Goal: Information Seeking & Learning: Learn about a topic

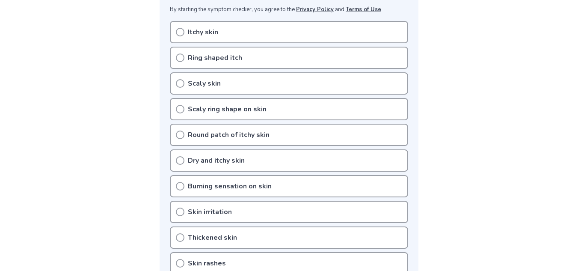
scroll to position [170, 0]
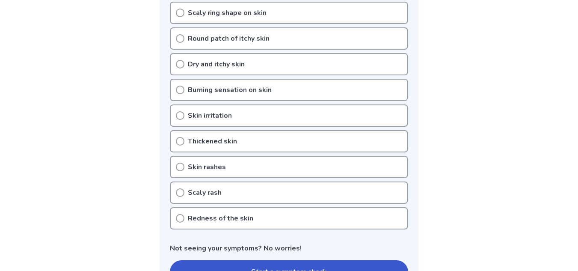
scroll to position [290, 0]
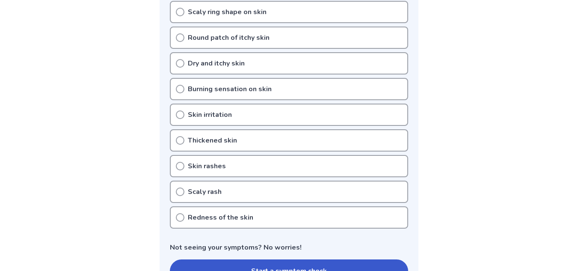
click at [182, 155] on div "Skin rashes" at bounding box center [289, 166] width 238 height 22
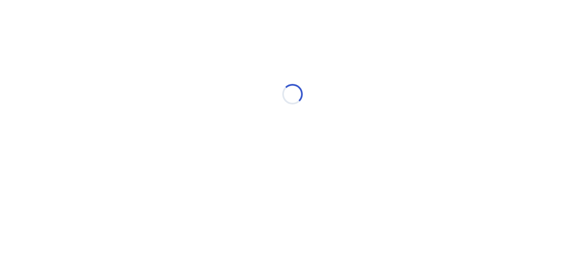
click at [152, 180] on html "Loading..." at bounding box center [292, 90] width 585 height 180
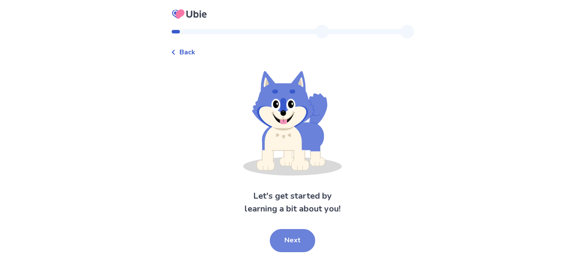
click at [285, 238] on button "Next" at bounding box center [292, 240] width 45 height 23
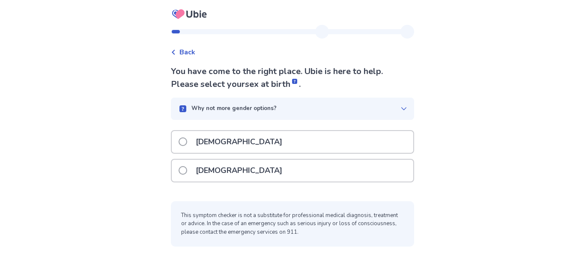
click at [296, 166] on div "[DEMOGRAPHIC_DATA]" at bounding box center [292, 171] width 241 height 22
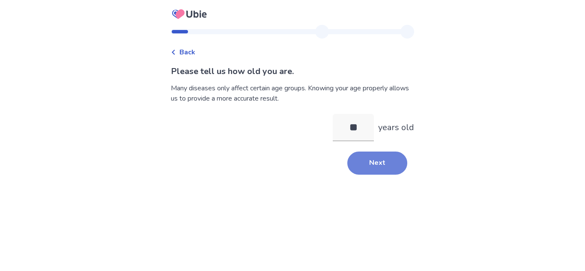
type input "**"
click at [374, 164] on button "Next" at bounding box center [377, 163] width 60 height 23
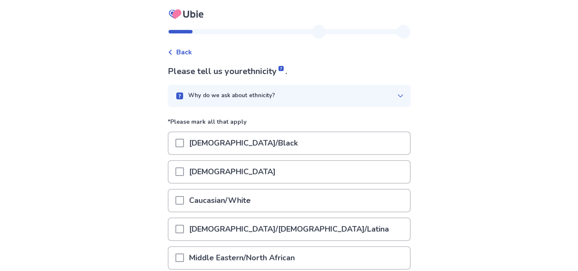
scroll to position [16, 0]
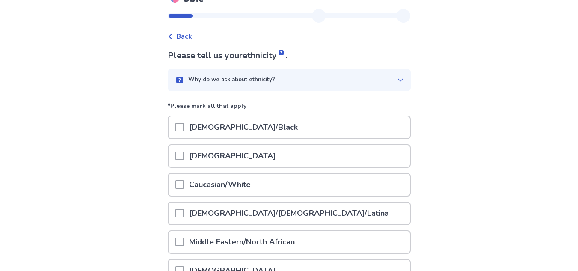
click at [179, 158] on div "[DEMOGRAPHIC_DATA]" at bounding box center [289, 156] width 241 height 22
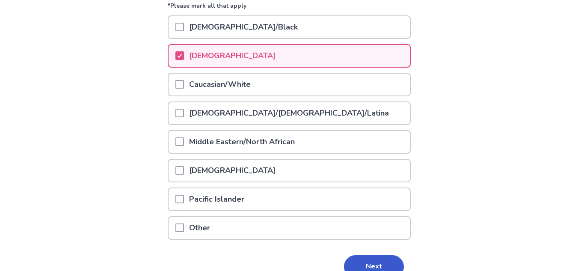
scroll to position [131, 0]
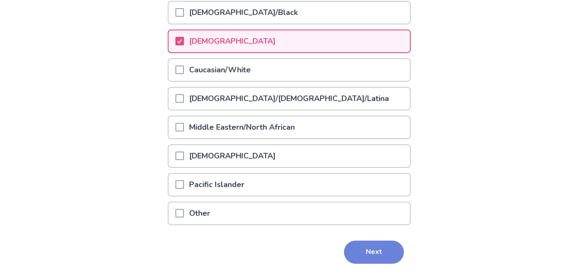
click at [369, 244] on button "Next" at bounding box center [374, 252] width 60 height 23
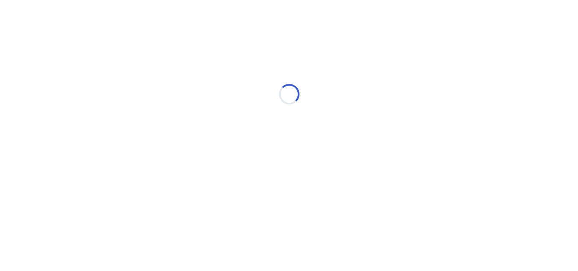
scroll to position [0, 0]
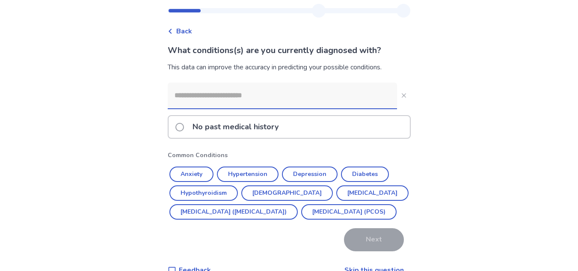
scroll to position [36, 0]
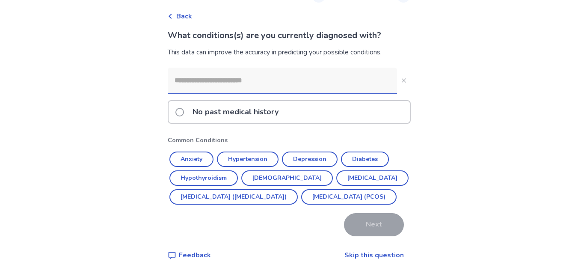
click at [254, 84] on input at bounding box center [282, 81] width 229 height 26
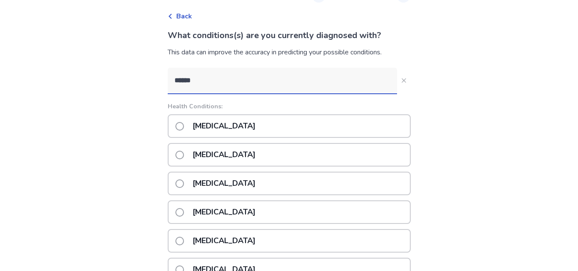
type input "******"
click at [180, 130] on label "[MEDICAL_DATA]" at bounding box center [217, 126] width 85 height 22
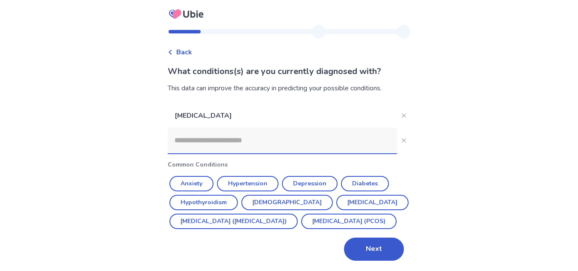
click at [246, 128] on input at bounding box center [282, 141] width 229 height 26
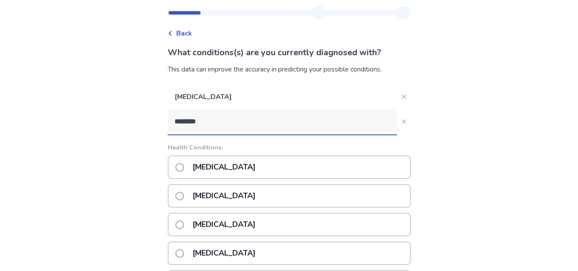
type input "********"
click at [184, 170] on span at bounding box center [179, 167] width 9 height 9
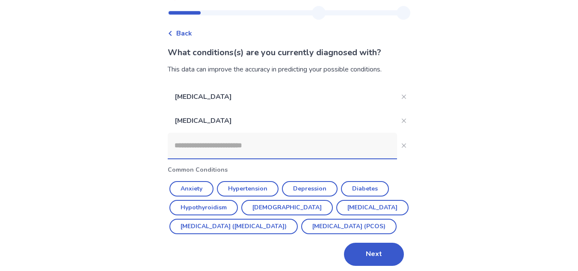
click at [244, 150] on input at bounding box center [282, 146] width 229 height 26
click at [513, 157] on div "Back What conditions(s) are you currently diagnosed with? This data can improve…" at bounding box center [289, 128] width 578 height 295
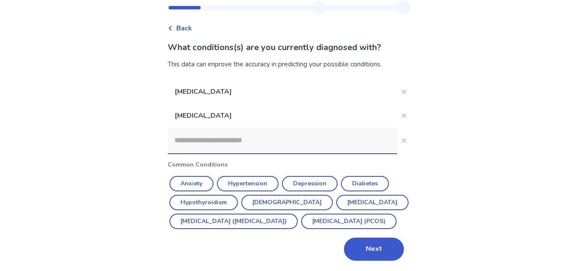
scroll to position [43, 0]
click at [375, 258] on button "Next" at bounding box center [374, 249] width 60 height 23
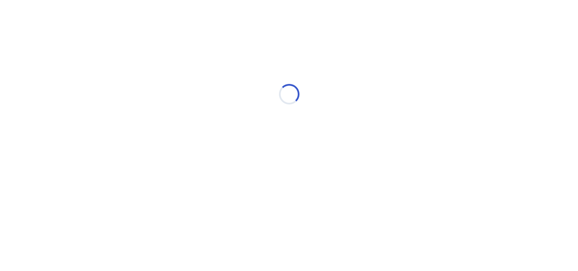
scroll to position [0, 0]
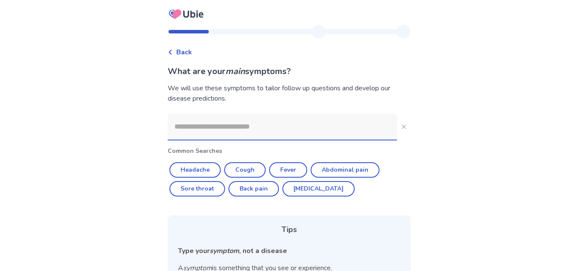
scroll to position [27, 0]
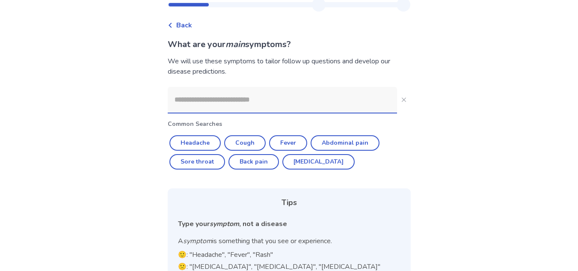
click at [312, 107] on input at bounding box center [282, 100] width 229 height 26
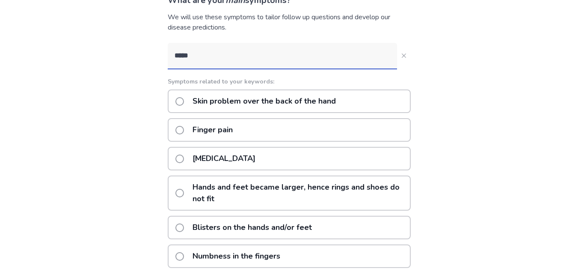
scroll to position [25, 0]
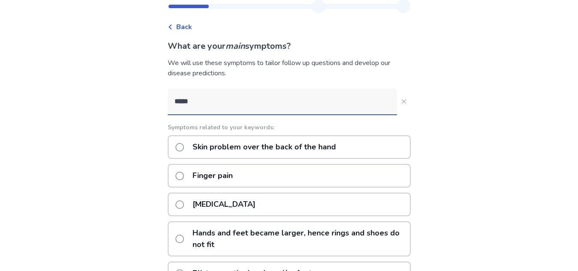
click at [247, 95] on input "****" at bounding box center [282, 102] width 229 height 26
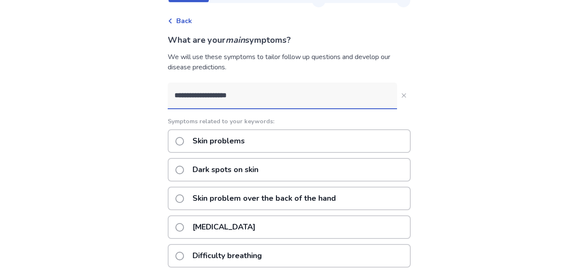
scroll to position [30, 0]
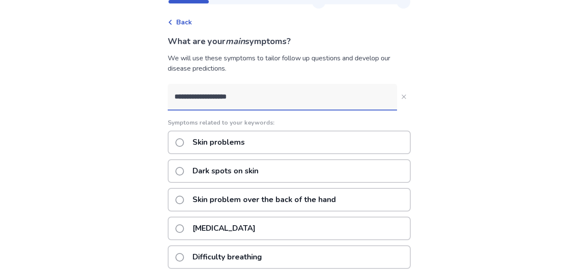
click at [263, 112] on div "**********" at bounding box center [289, 250] width 243 height 333
click at [255, 107] on input "**********" at bounding box center [282, 97] width 229 height 26
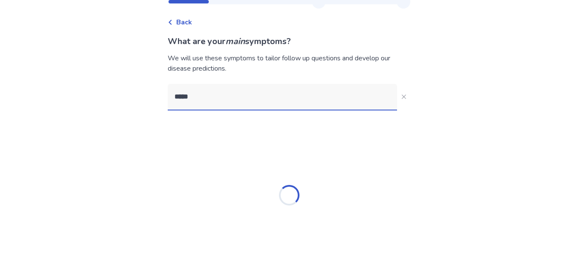
type input "******"
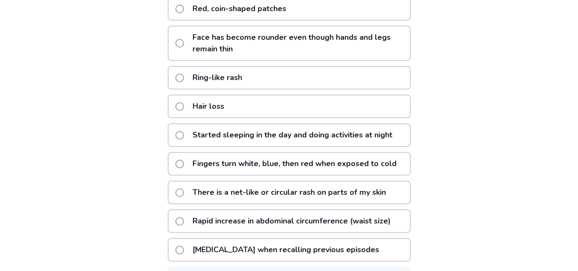
scroll to position [174, 0]
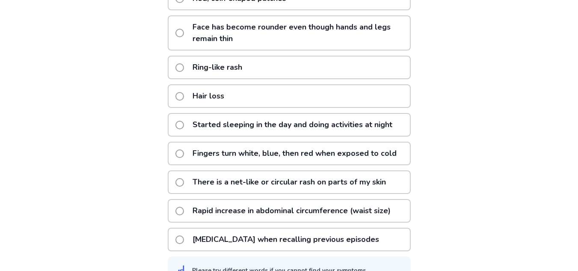
click at [201, 73] on p "Ring-like rash" at bounding box center [217, 68] width 60 height 22
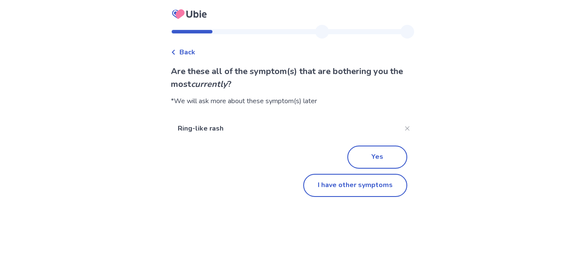
drag, startPoint x: 307, startPoint y: 185, endPoint x: 324, endPoint y: 126, distance: 61.7
click at [324, 126] on div "Ring-like rash Yes I have other symptoms" at bounding box center [292, 156] width 243 height 80
click at [355, 151] on button "Yes" at bounding box center [377, 157] width 60 height 23
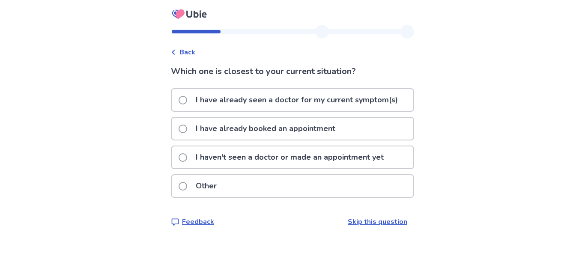
click at [305, 153] on p "I haven't seen a doctor or made an appointment yet" at bounding box center [289, 157] width 198 height 22
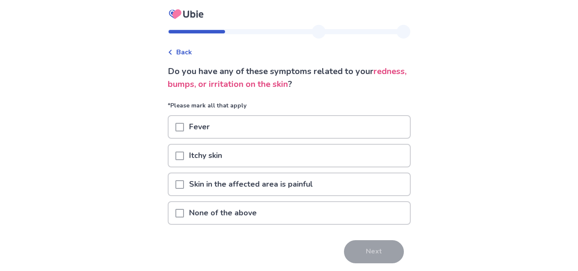
click at [214, 218] on p "None of the above" at bounding box center [223, 213] width 78 height 22
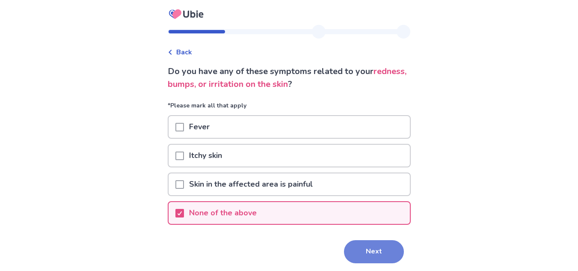
click at [375, 241] on button "Next" at bounding box center [374, 251] width 60 height 23
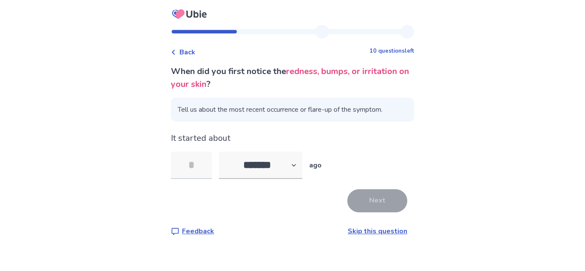
click at [199, 163] on input "tel" at bounding box center [191, 165] width 41 height 27
click at [268, 167] on select "******* ****** ******* ******** *******" at bounding box center [260, 165] width 83 height 27
select select "*"
click at [224, 152] on select "******* ****** ******* ******** *******" at bounding box center [260, 165] width 83 height 27
click at [199, 159] on input "tel" at bounding box center [191, 165] width 41 height 27
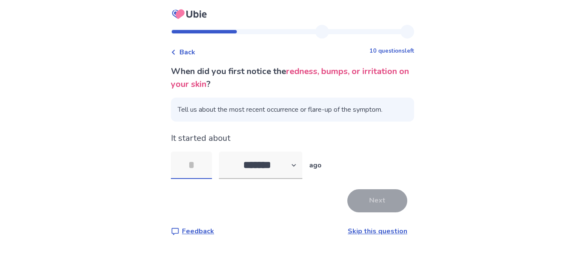
type input "*"
click at [358, 198] on button "Next" at bounding box center [377, 200] width 60 height 23
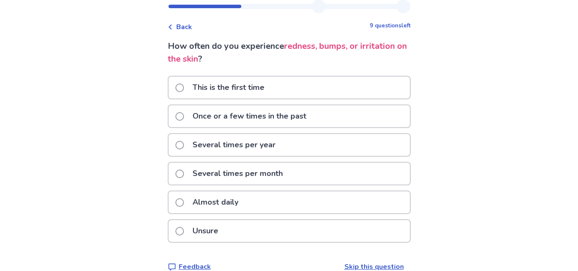
scroll to position [40, 0]
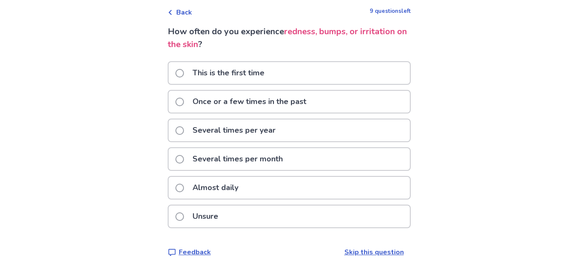
click at [244, 104] on p "Once or a few times in the past" at bounding box center [249, 102] width 124 height 22
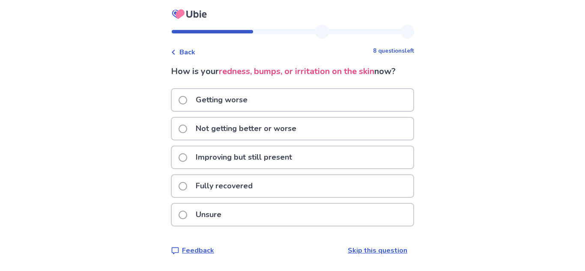
drag, startPoint x: 584, startPoint y: 122, endPoint x: 583, endPoint y: 141, distance: 19.3
click at [583, 141] on div "Back 8 questions left How is your redness, bumps, or irritation on the skin now…" at bounding box center [292, 135] width 585 height 271
click at [187, 125] on span at bounding box center [182, 129] width 9 height 9
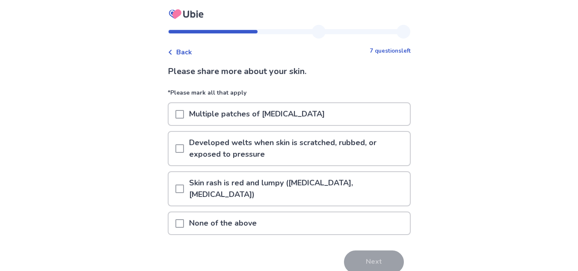
scroll to position [29, 0]
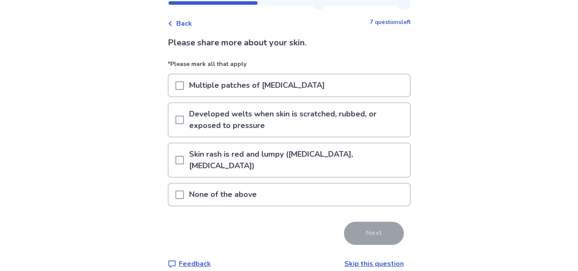
click at [184, 190] on span at bounding box center [179, 194] width 9 height 9
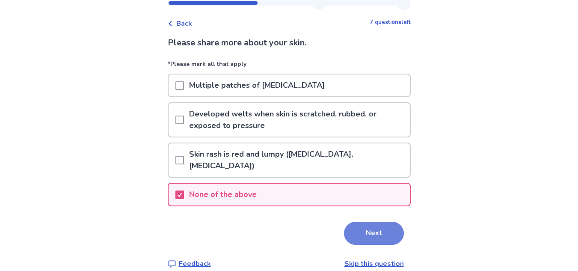
click at [352, 227] on button "Next" at bounding box center [374, 233] width 60 height 23
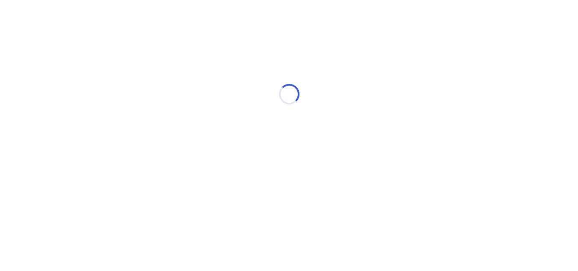
scroll to position [0, 0]
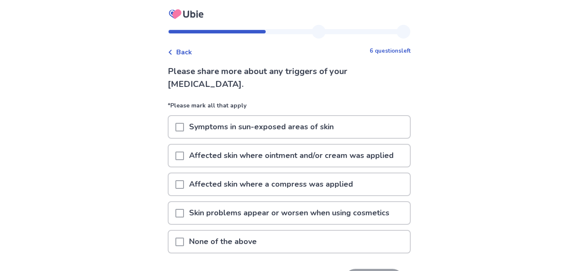
scroll to position [24, 0]
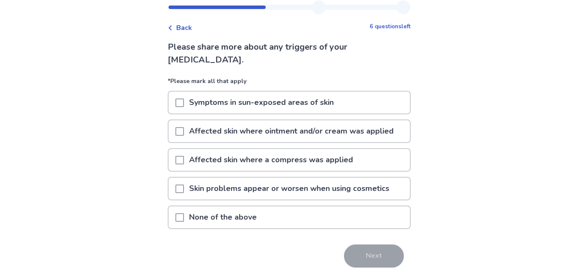
click at [202, 222] on p "None of the above" at bounding box center [223, 217] width 78 height 22
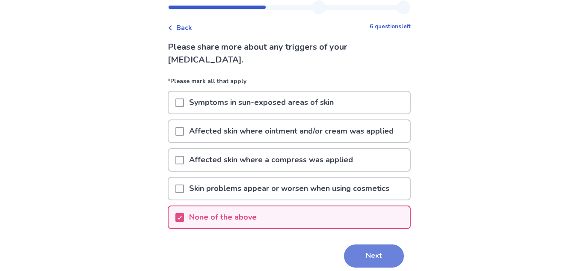
click at [364, 248] on button "Next" at bounding box center [374, 255] width 60 height 23
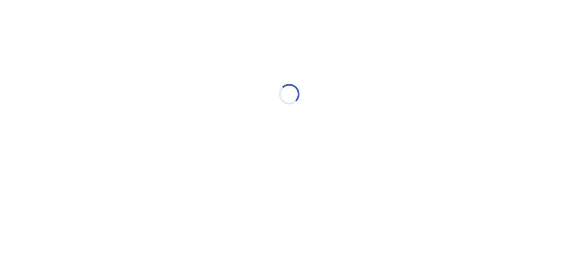
scroll to position [0, 0]
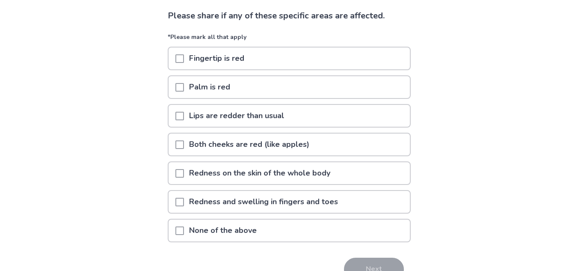
scroll to position [56, 0]
click at [175, 233] on div "None of the above" at bounding box center [289, 230] width 241 height 22
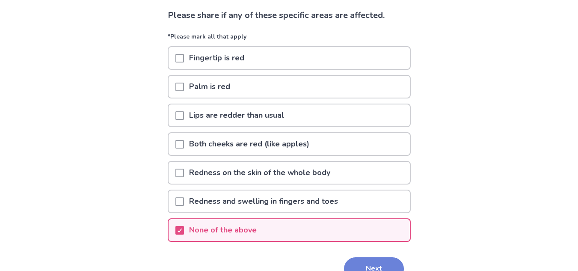
click at [351, 261] on button "Next" at bounding box center [374, 268] width 60 height 23
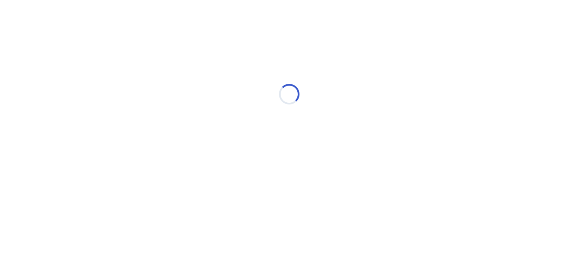
scroll to position [0, 0]
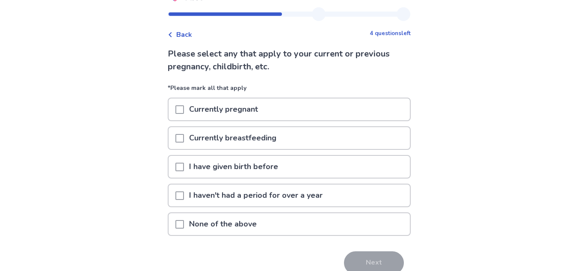
scroll to position [18, 0]
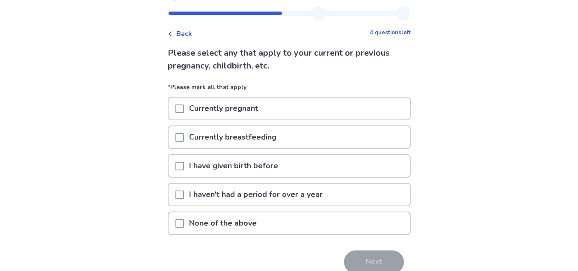
click at [190, 224] on p "None of the above" at bounding box center [223, 223] width 78 height 22
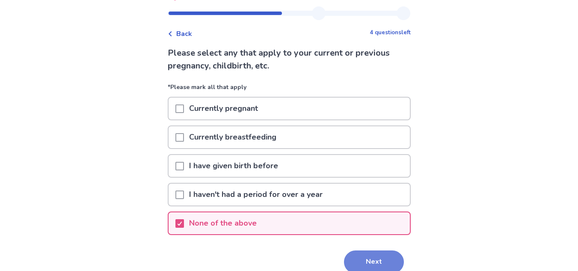
click at [373, 256] on button "Next" at bounding box center [374, 261] width 60 height 23
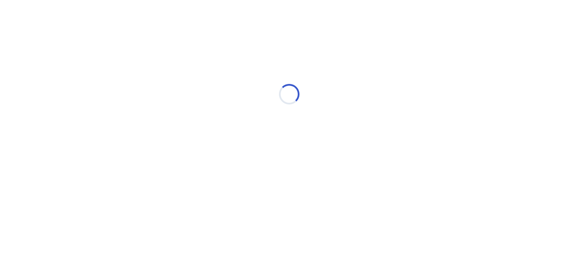
scroll to position [0, 0]
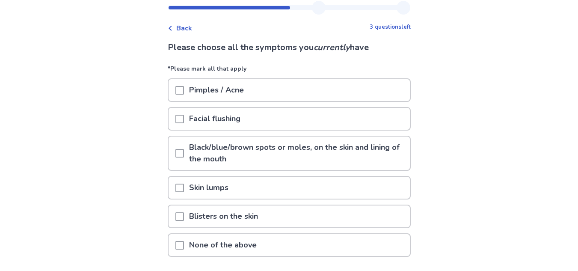
scroll to position [41, 0]
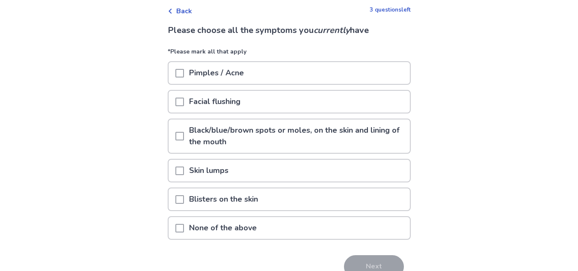
click at [184, 80] on div at bounding box center [179, 73] width 9 height 22
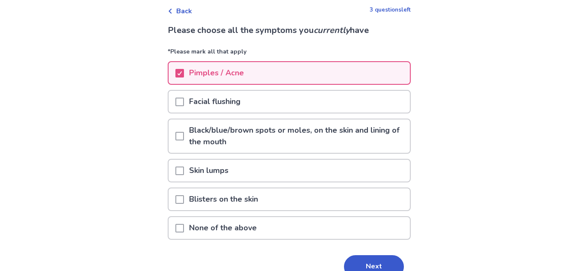
click at [181, 139] on span at bounding box center [179, 136] width 9 height 9
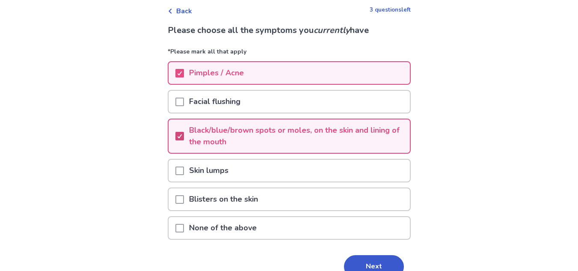
click at [181, 139] on span at bounding box center [179, 136] width 9 height 9
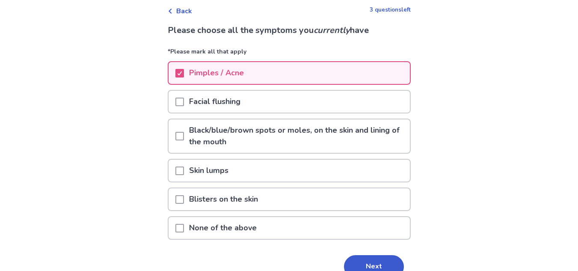
click at [184, 229] on span at bounding box center [179, 228] width 9 height 9
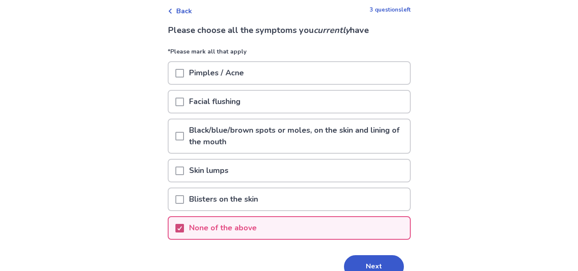
click at [184, 229] on span at bounding box center [179, 228] width 9 height 9
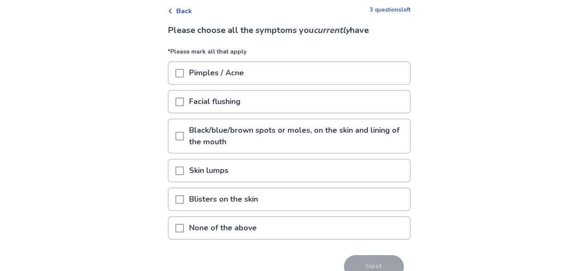
click at [184, 80] on div at bounding box center [179, 73] width 9 height 22
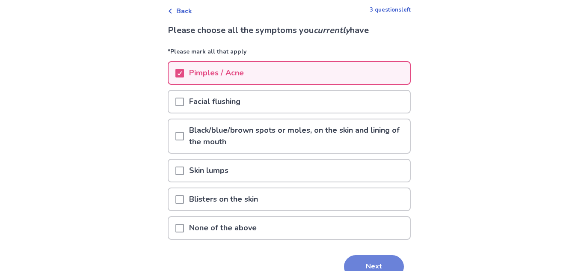
click at [361, 257] on button "Next" at bounding box center [374, 266] width 60 height 23
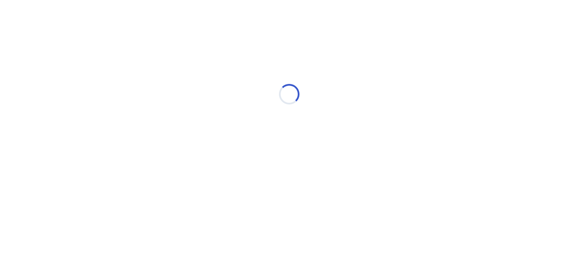
scroll to position [0, 0]
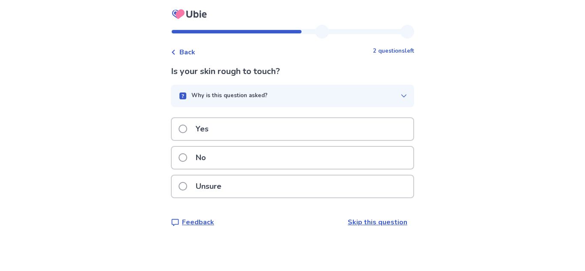
click at [401, 98] on icon "button" at bounding box center [403, 95] width 7 height 7
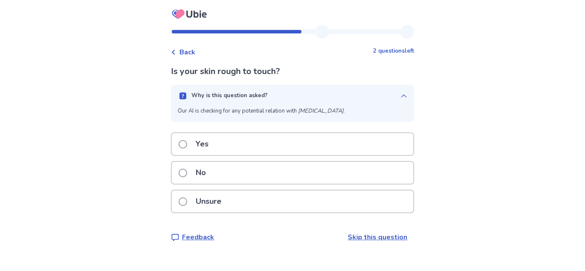
click at [401, 98] on icon "button" at bounding box center [403, 95] width 7 height 7
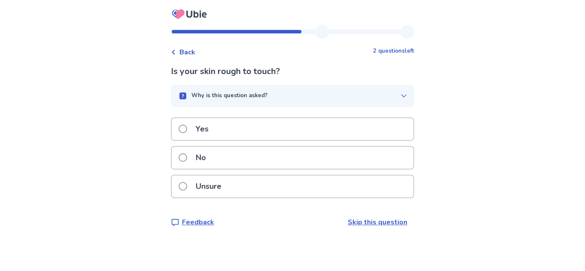
click at [195, 160] on label "No" at bounding box center [194, 158] width 33 height 22
click at [192, 169] on label "No" at bounding box center [194, 158] width 33 height 22
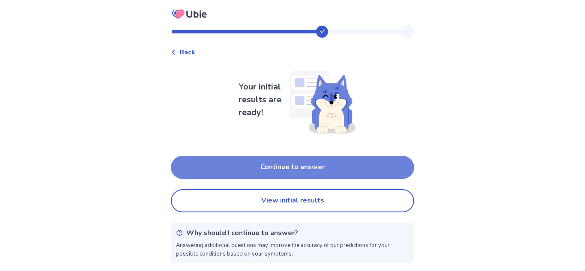
click at [294, 164] on button "Continue to answer" at bounding box center [292, 167] width 243 height 23
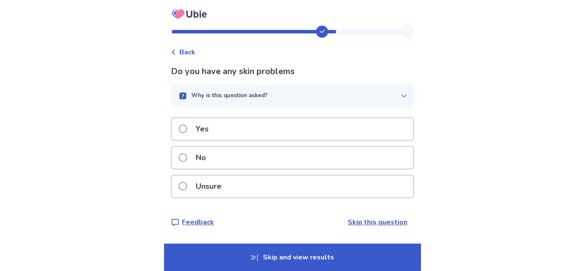
click at [187, 129] on span at bounding box center [182, 129] width 9 height 9
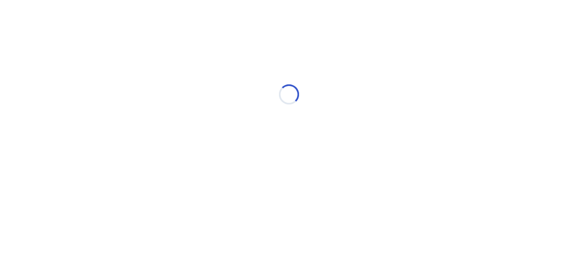
select select "*"
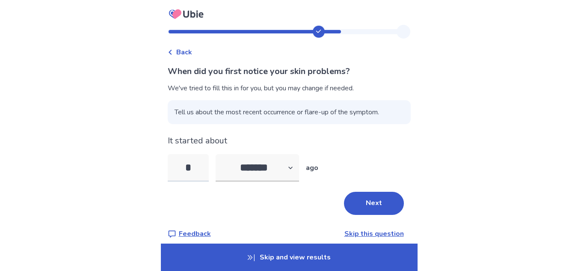
click at [196, 162] on input "*" at bounding box center [188, 167] width 41 height 27
click at [198, 170] on input "*" at bounding box center [188, 167] width 41 height 27
click at [354, 235] on link "Skip this question" at bounding box center [374, 233] width 59 height 9
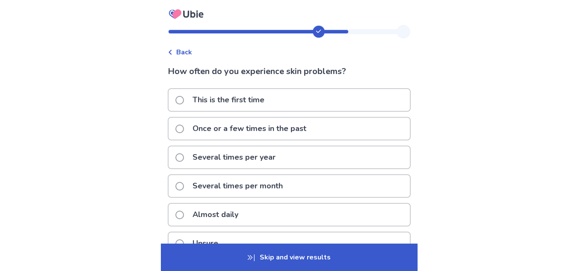
scroll to position [54, 0]
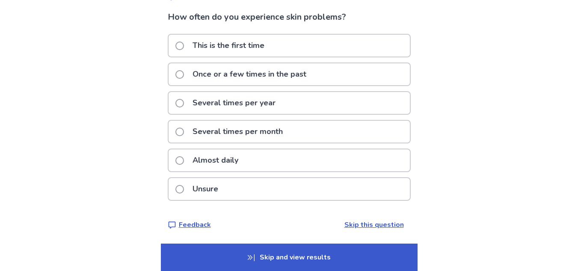
drag, startPoint x: 574, startPoint y: 137, endPoint x: 577, endPoint y: 123, distance: 14.1
click at [577, 123] on div "Back How often do you experience skin problems? This is the first time Once or …" at bounding box center [289, 108] width 578 height 325
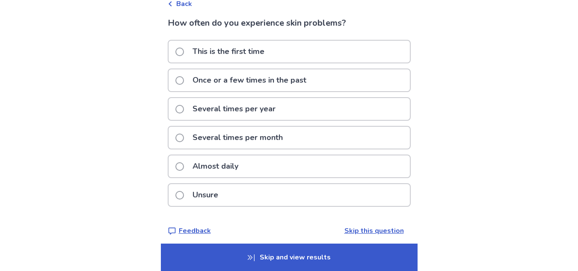
click at [184, 77] on span at bounding box center [179, 80] width 9 height 9
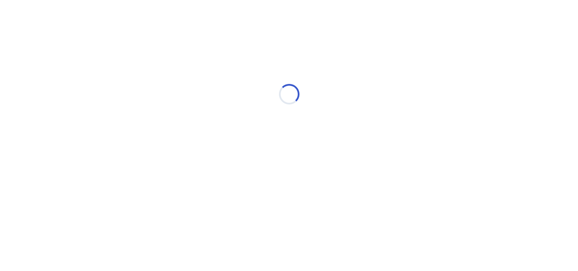
scroll to position [0, 0]
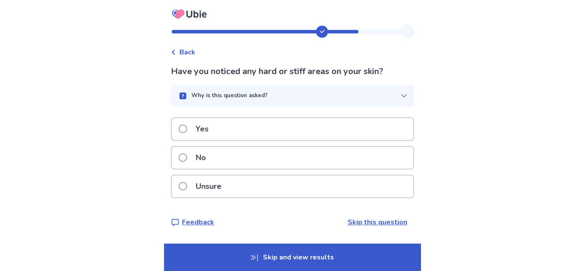
click at [187, 155] on span at bounding box center [182, 157] width 9 height 9
click at [187, 160] on span at bounding box center [182, 157] width 9 height 9
click at [191, 132] on label "Yes" at bounding box center [195, 129] width 35 height 22
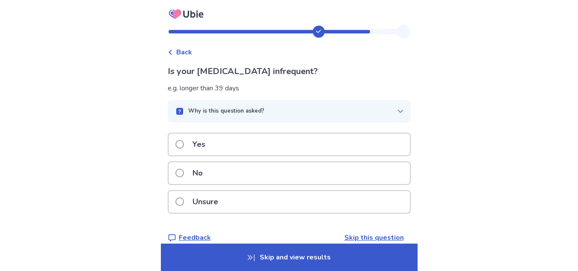
click at [180, 150] on div "Yes" at bounding box center [289, 145] width 241 height 22
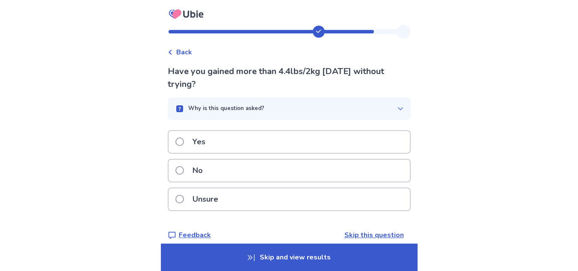
click at [184, 141] on span at bounding box center [179, 141] width 9 height 9
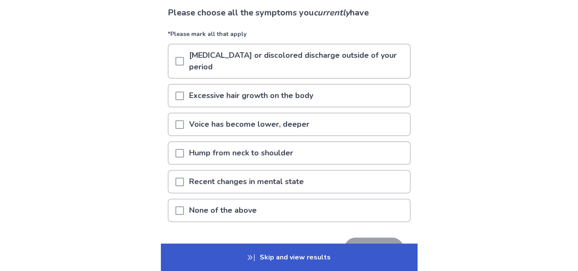
scroll to position [57, 0]
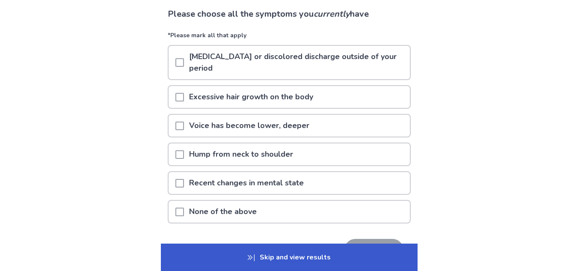
click at [184, 212] on span at bounding box center [179, 212] width 9 height 9
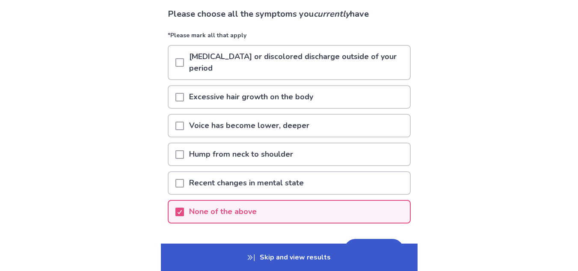
scroll to position [88, 0]
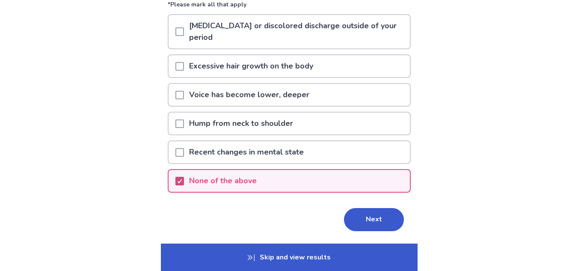
click at [181, 181] on polyline at bounding box center [180, 180] width 4 height 3
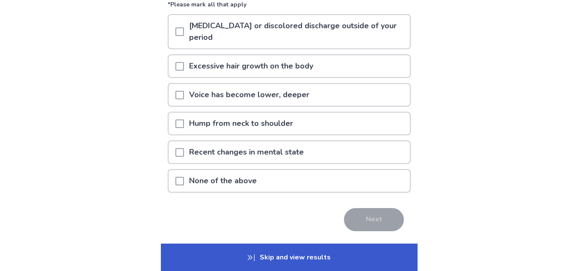
click at [184, 149] on span at bounding box center [179, 152] width 9 height 9
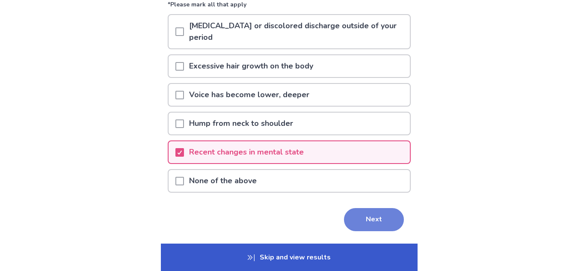
click at [364, 219] on button "Next" at bounding box center [374, 219] width 60 height 23
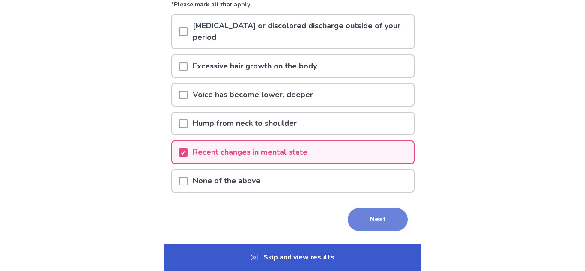
scroll to position [0, 0]
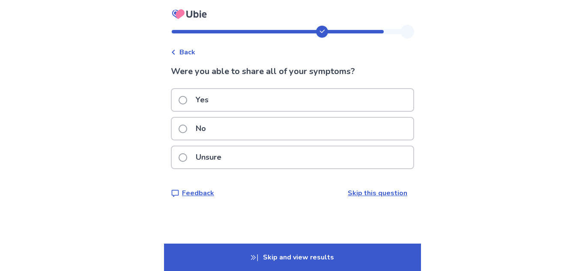
click at [184, 90] on label "Yes" at bounding box center [195, 100] width 35 height 22
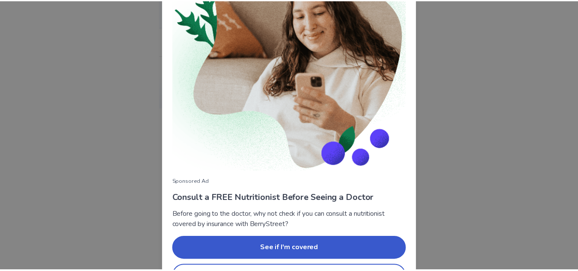
scroll to position [104, 0]
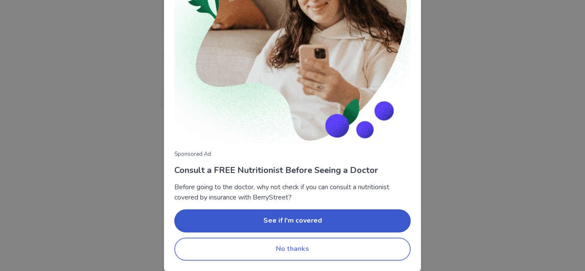
click at [318, 248] on button "No thanks" at bounding box center [292, 249] width 236 height 23
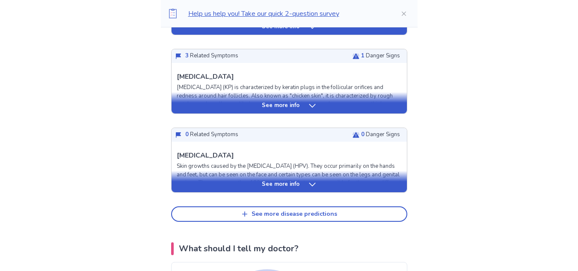
scroll to position [389, 0]
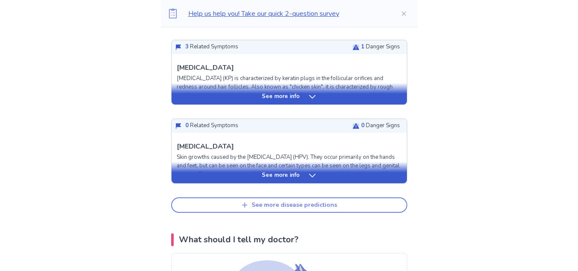
click at [302, 206] on div "See more disease predictions" at bounding box center [295, 205] width 86 height 7
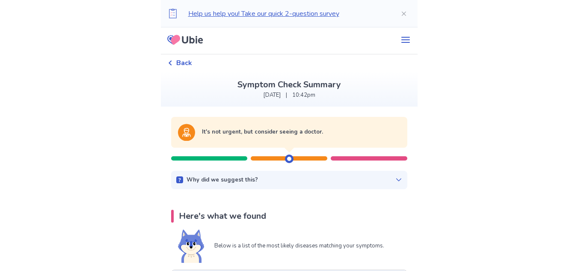
scroll to position [0, 0]
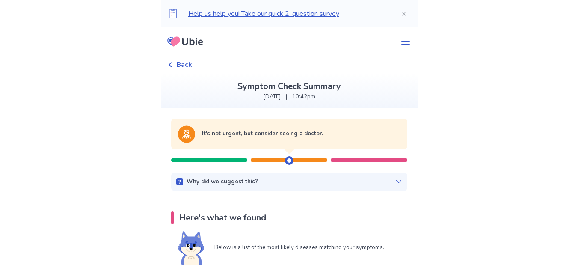
click at [355, 180] on div "Why did we suggest this?" at bounding box center [289, 182] width 226 height 9
